Goal: Task Accomplishment & Management: Complete application form

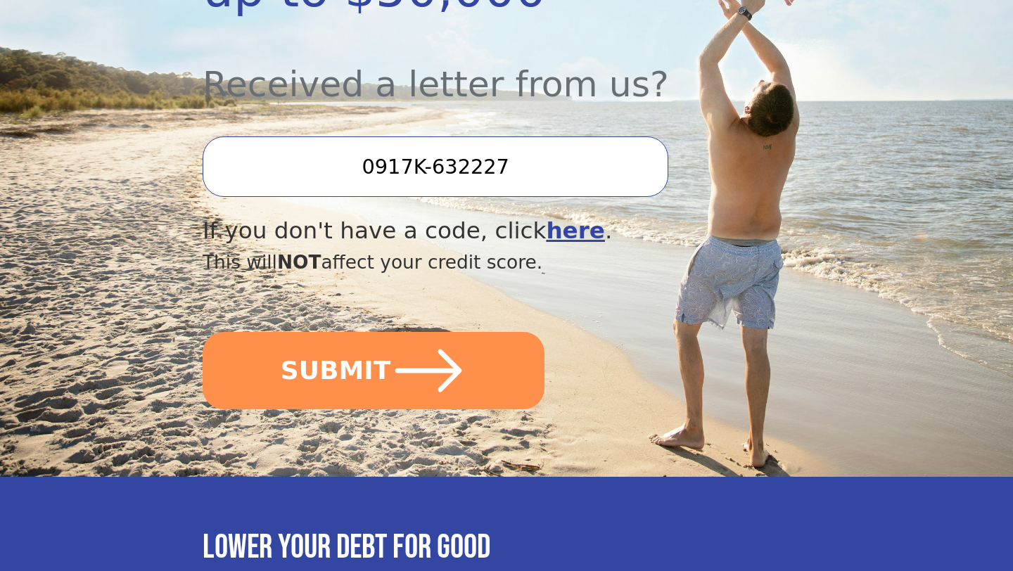
scroll to position [499, 0]
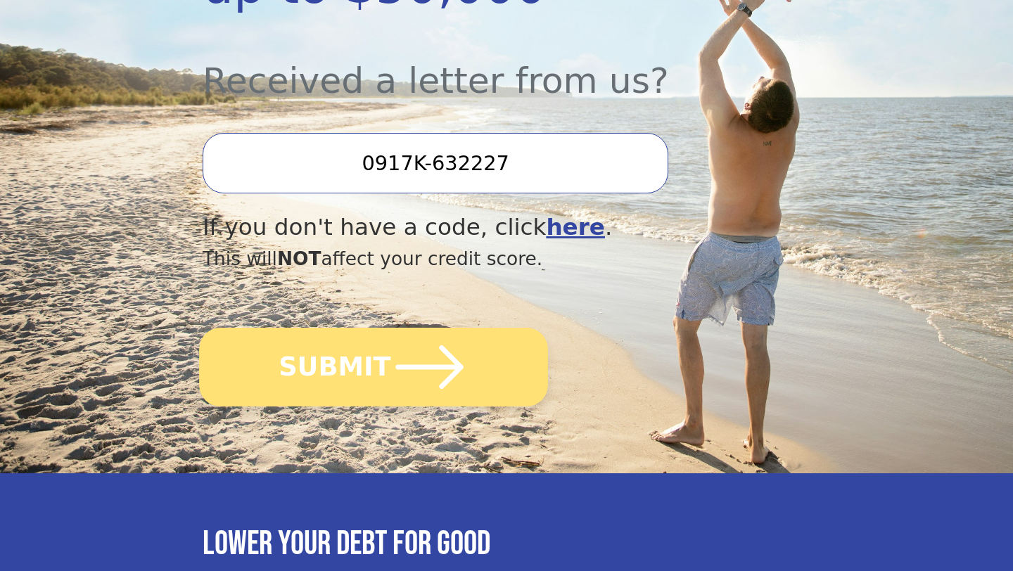
click at [378, 347] on button "SUBMIT" at bounding box center [373, 367] width 349 height 79
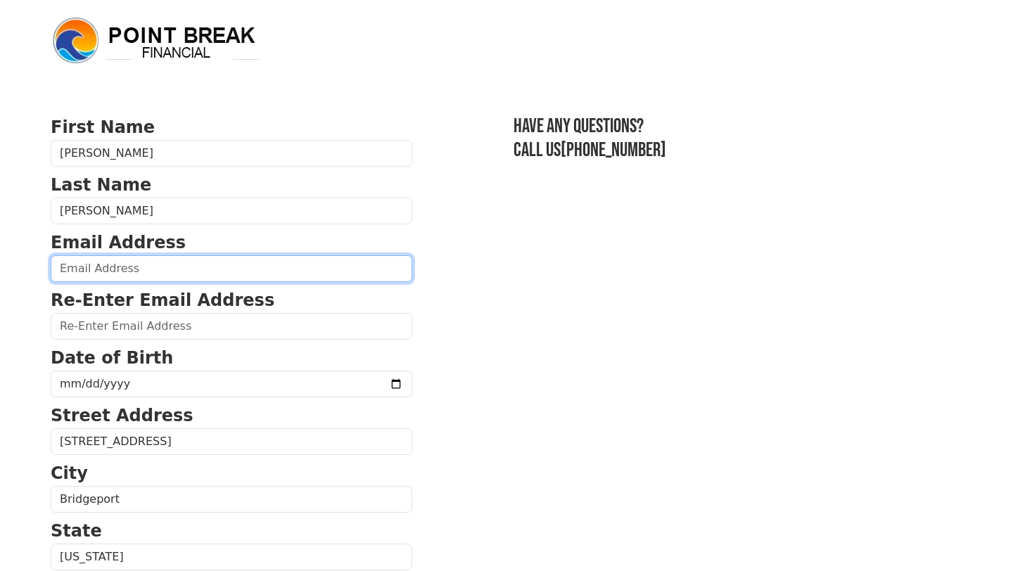
click at [140, 275] on input "email" at bounding box center [231, 268] width 361 height 27
type input "[PERSON_NAME][EMAIL_ADDRESS][PERSON_NAME][DOMAIN_NAME]"
type input "joanne.mattes@gmail.com"
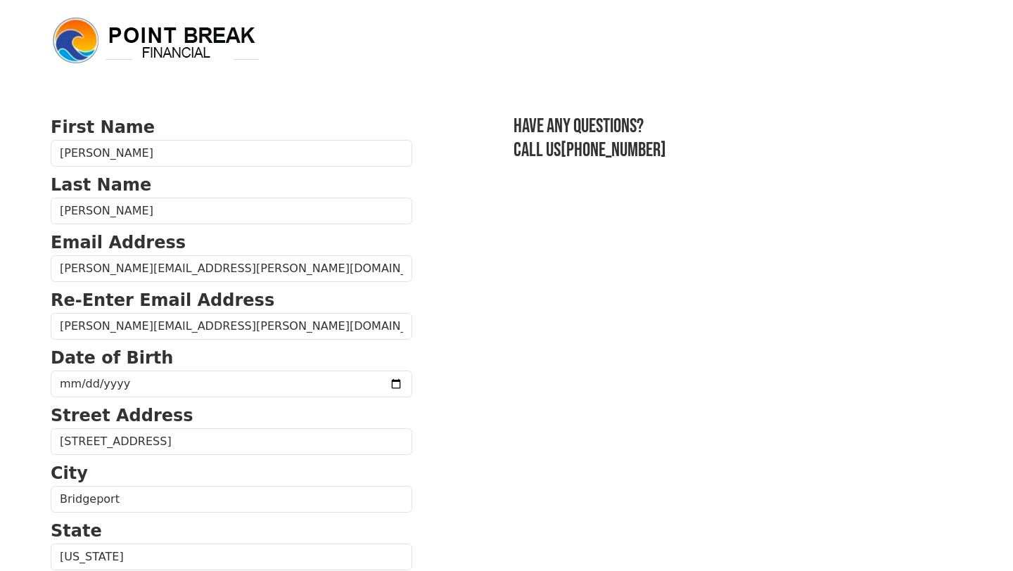
type input "(847) 271-9359"
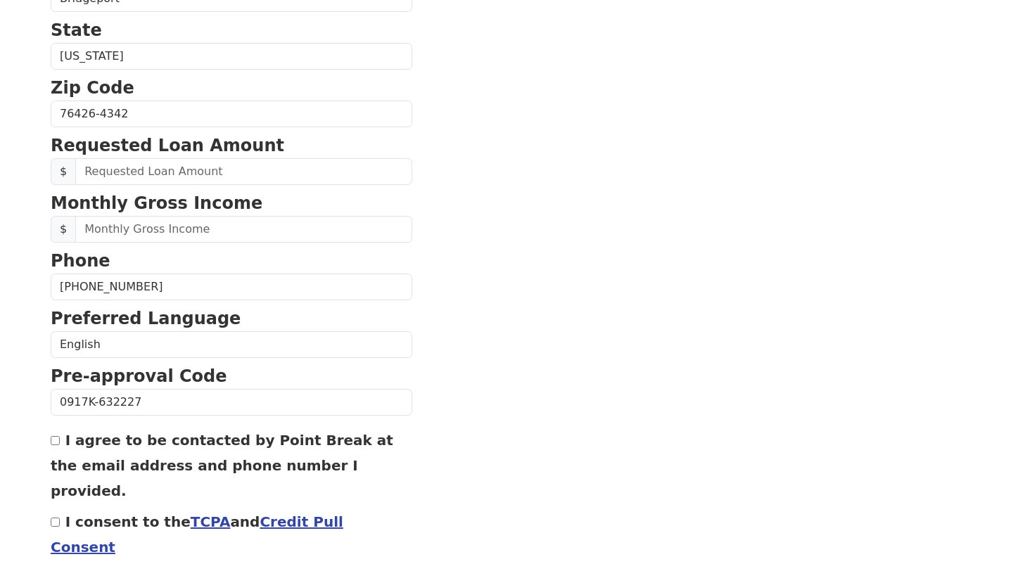
scroll to position [502, 0]
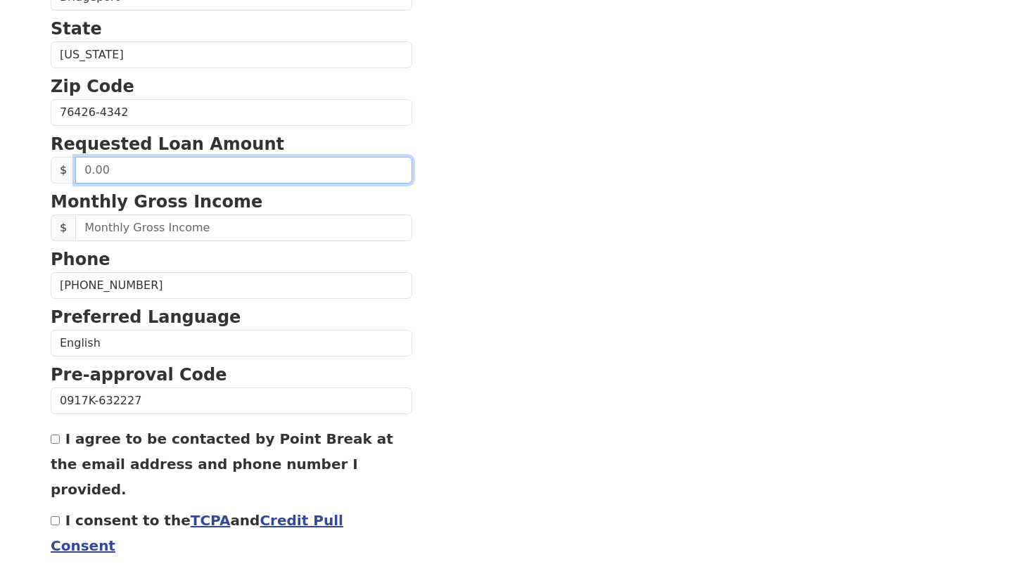
click at [136, 167] on input "text" at bounding box center [243, 170] width 337 height 27
type input "50,000.00"
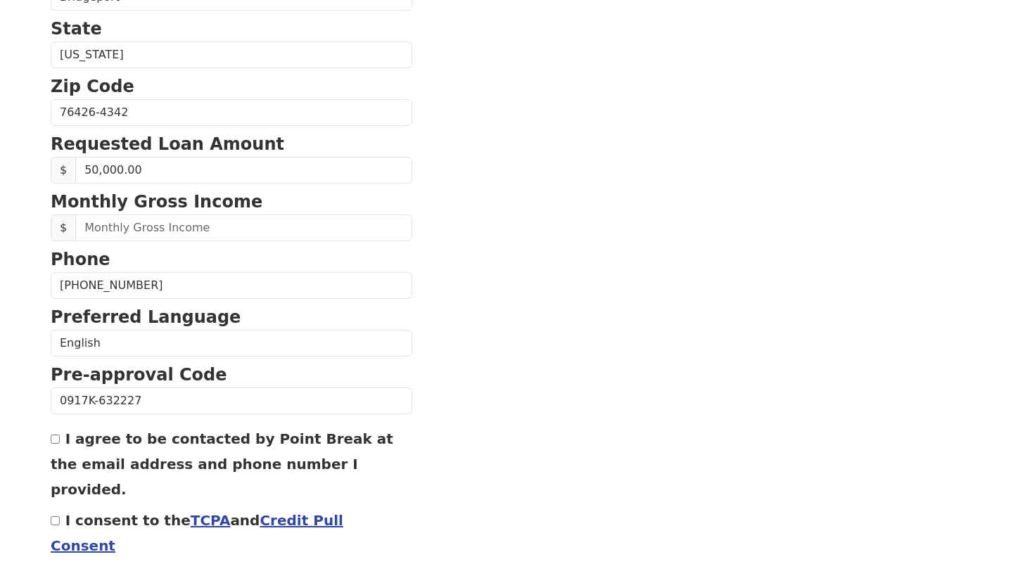
click at [620, 219] on section "First Name Joanne Last Name Mattes Email Address joanne.mattes@gmail.com Re-Ent…" at bounding box center [506, 114] width 911 height 1003
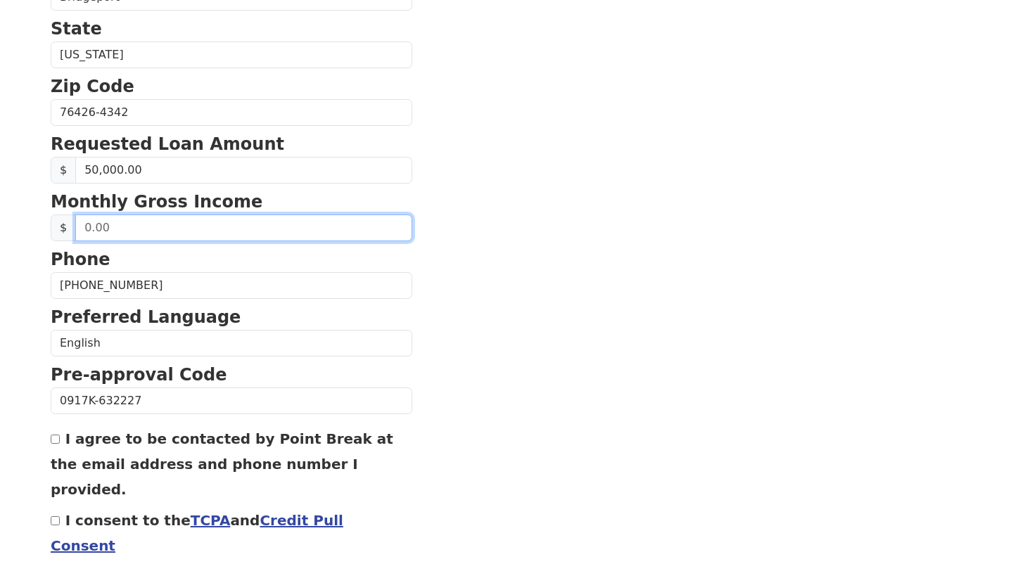
click at [190, 225] on input "text" at bounding box center [243, 227] width 337 height 27
drag, startPoint x: 118, startPoint y: 228, endPoint x: 66, endPoint y: 219, distance: 52.7
click at [66, 219] on div "$" at bounding box center [231, 227] width 361 height 27
type input "6,800.00"
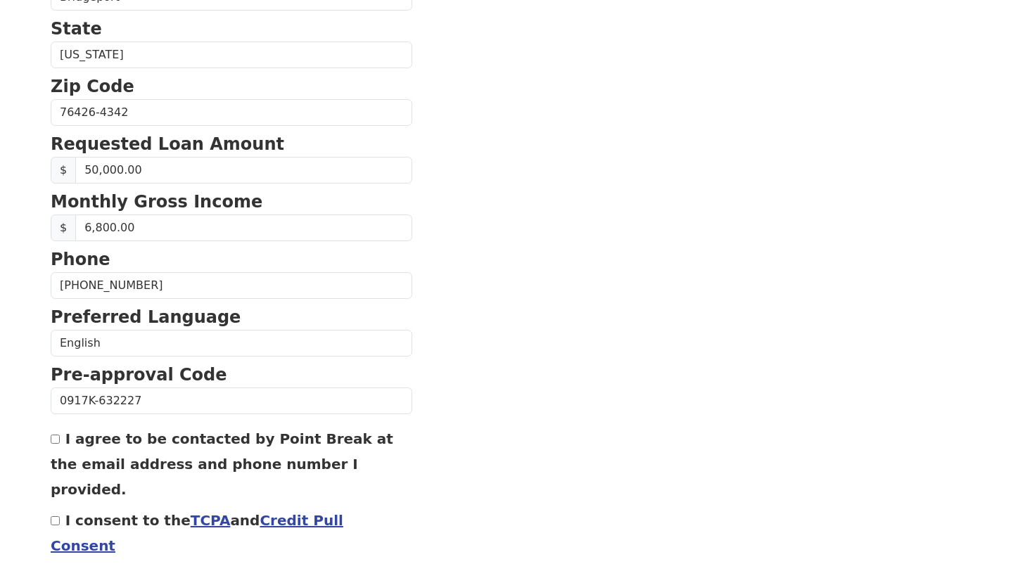
click at [56, 442] on input "I agree to be contacted by Point Break at the email address and phone number I …" at bounding box center [55, 439] width 9 height 9
checkbox input "true"
click at [53, 516] on input "I consent to the TCPA and Credit Pull Consent" at bounding box center [55, 520] width 9 height 9
checkbox input "true"
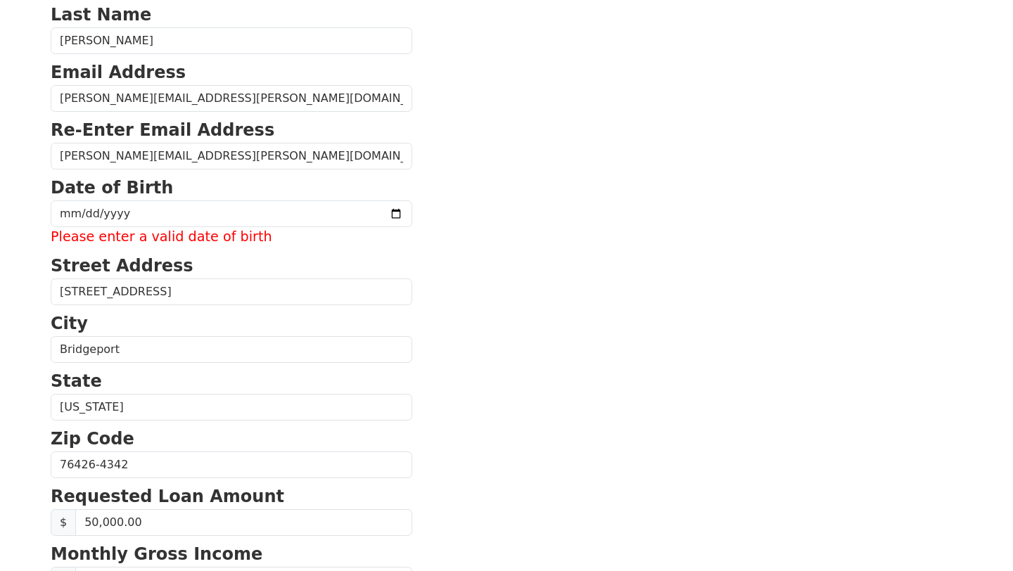
scroll to position [167, 0]
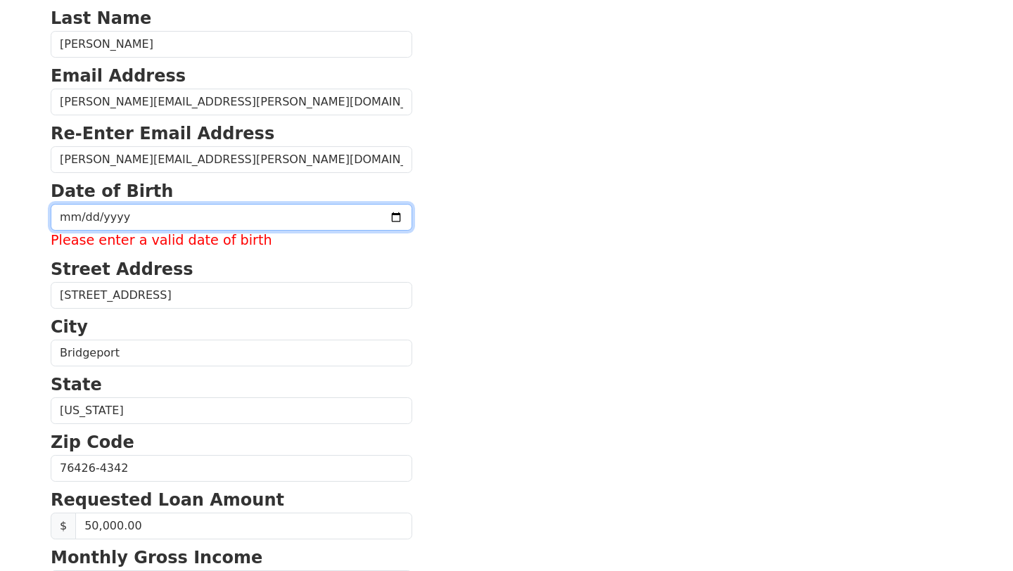
click at [154, 212] on input "date" at bounding box center [231, 217] width 361 height 27
type input "1967-01-09"
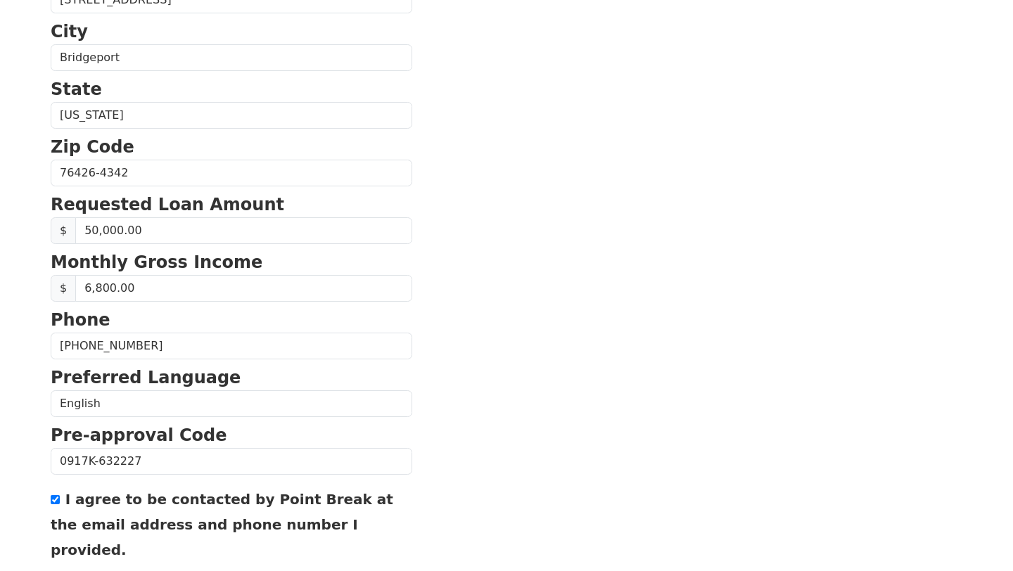
scroll to position [548, 0]
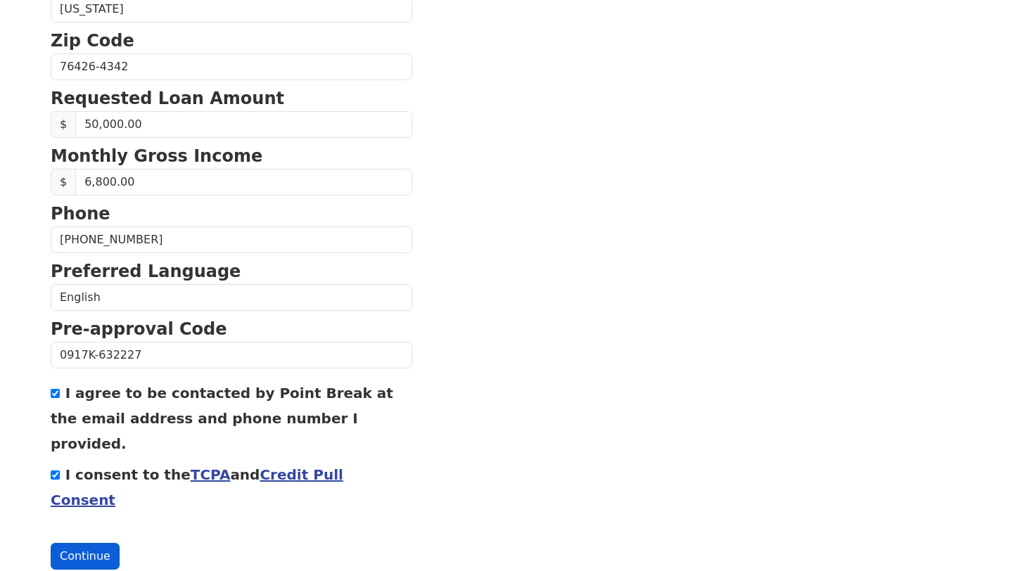
click at [84, 543] on button "Continue" at bounding box center [85, 556] width 69 height 27
